Goal: Find contact information: Find contact information

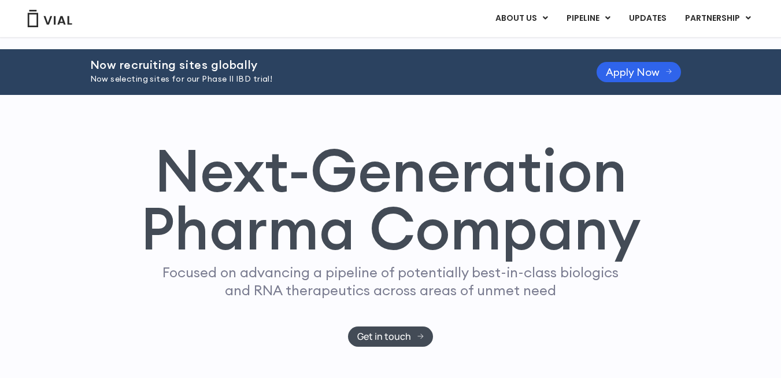
scroll to position [330, 0]
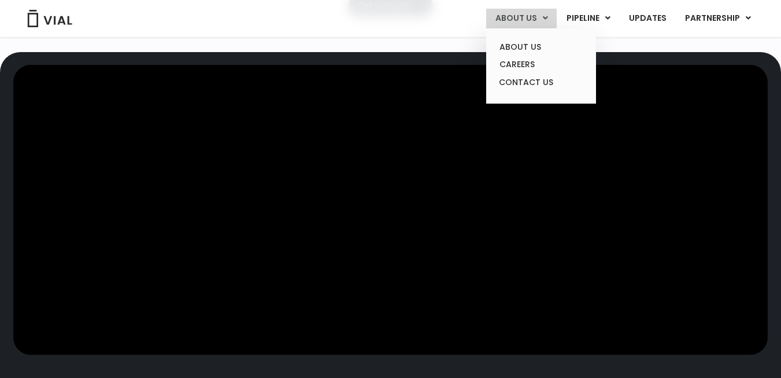
click at [533, 20] on link "ABOUT US" at bounding box center [521, 19] width 71 height 20
click at [526, 46] on link "ABOUT US" at bounding box center [540, 47] width 101 height 18
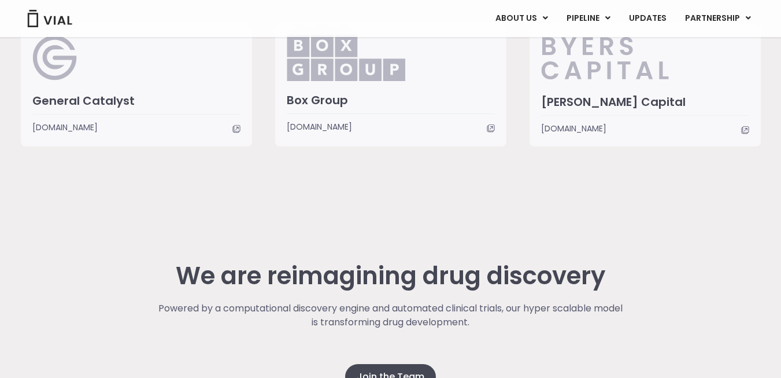
scroll to position [3111, 0]
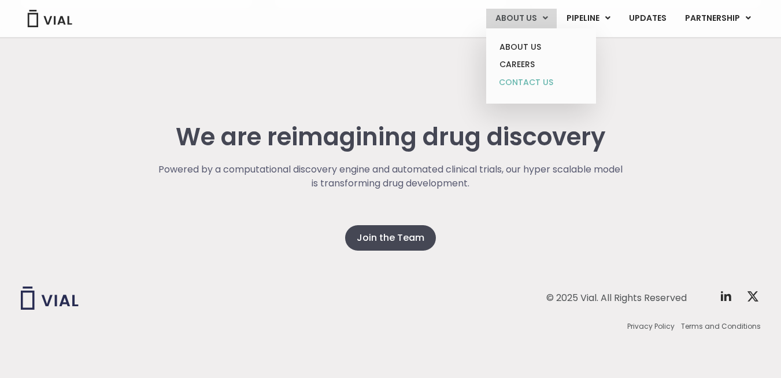
click at [533, 82] on link "CONTACT US" at bounding box center [540, 82] width 101 height 19
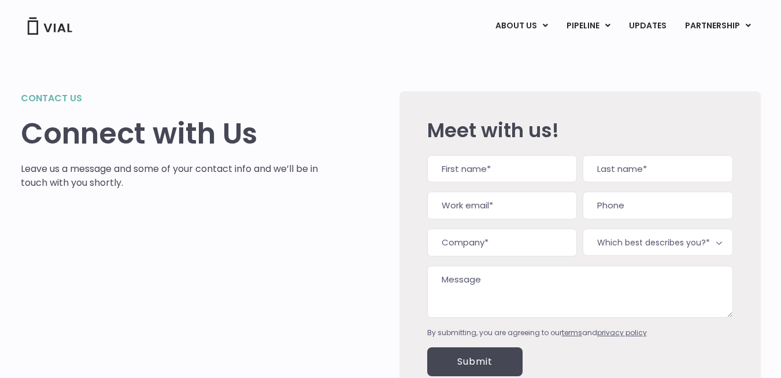
click at [49, 32] on img at bounding box center [50, 25] width 46 height 17
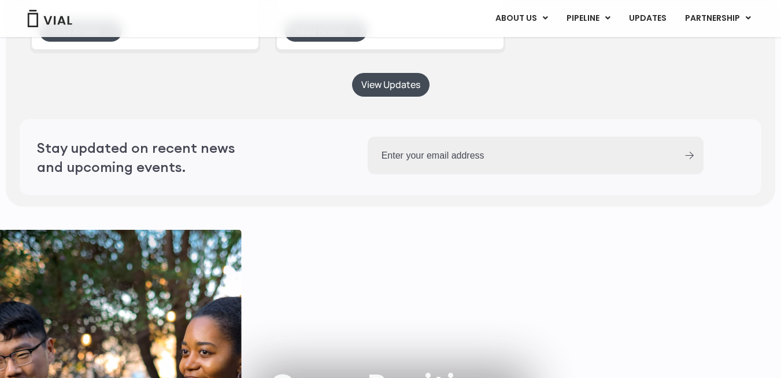
scroll to position [3447, 0]
